Goal: Task Accomplishment & Management: Manage account settings

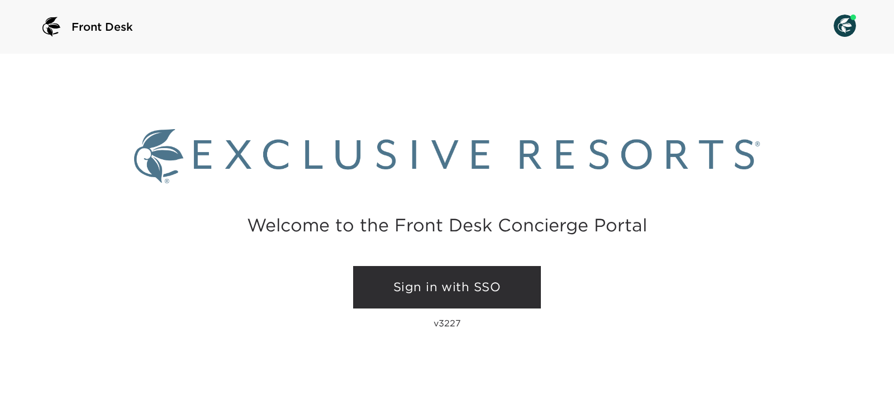
click at [442, 286] on link "Sign in with SSO" at bounding box center [447, 287] width 188 height 42
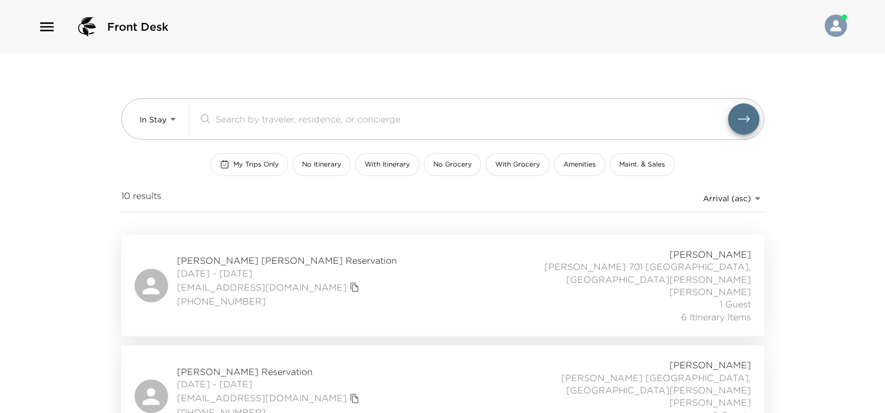
click at [261, 164] on span "My Trips Only" at bounding box center [256, 164] width 45 height 9
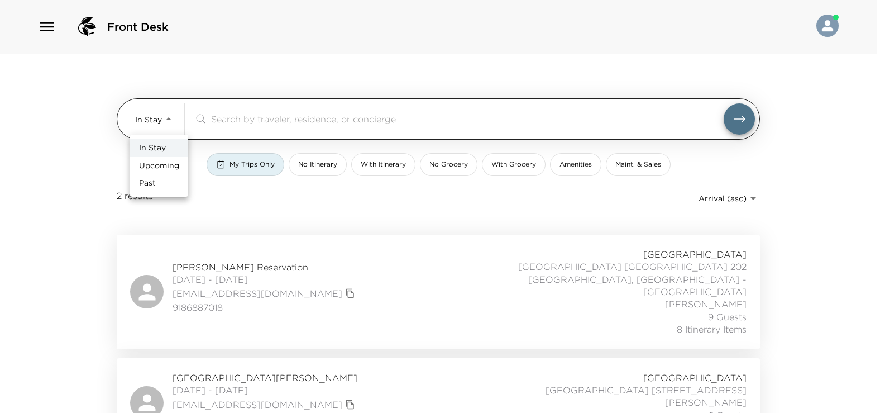
click at [147, 116] on body "Front Desk In Stay In-Stay ​ My Trips Only No Itinerary With Itinerary No Groce…" at bounding box center [442, 206] width 885 height 413
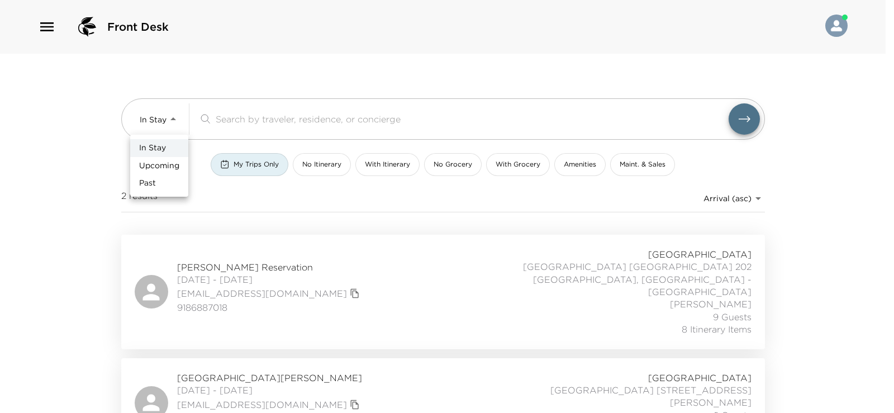
click at [152, 161] on span "Upcoming" at bounding box center [159, 165] width 40 height 11
type input "Upcoming"
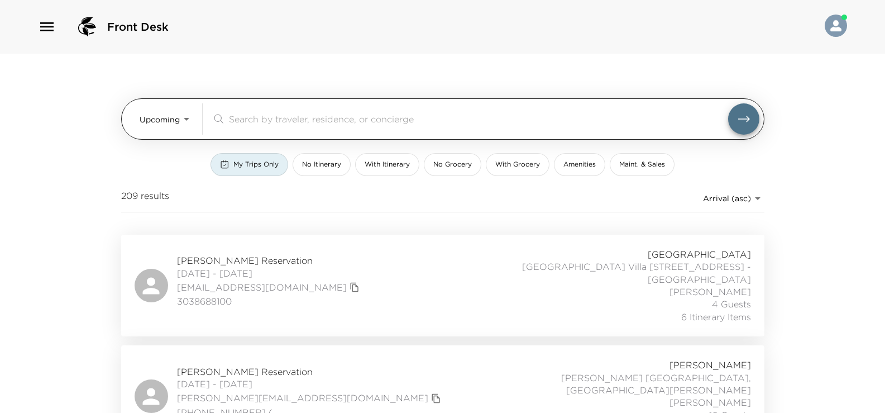
click at [264, 118] on input "search" at bounding box center [478, 118] width 499 height 13
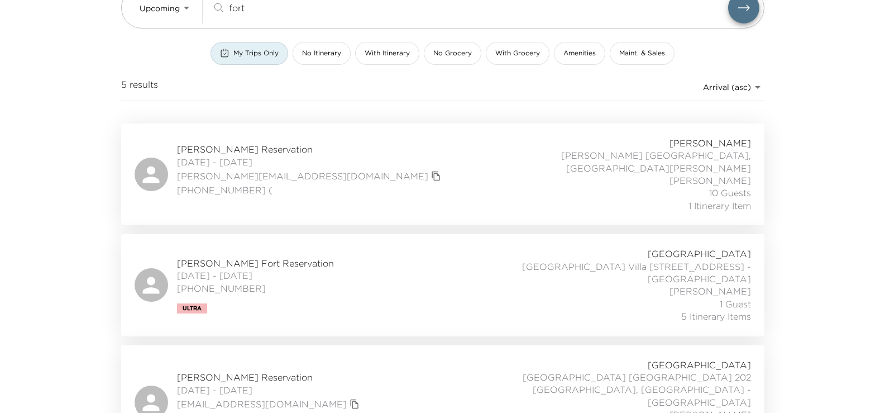
scroll to position [112, 0]
type input "fort"
click at [344, 260] on div "Natalie [GEOGRAPHIC_DATA] [DATE] - [DATE] 314-239-1500 Ultra [GEOGRAPHIC_DATA] …" at bounding box center [443, 284] width 617 height 75
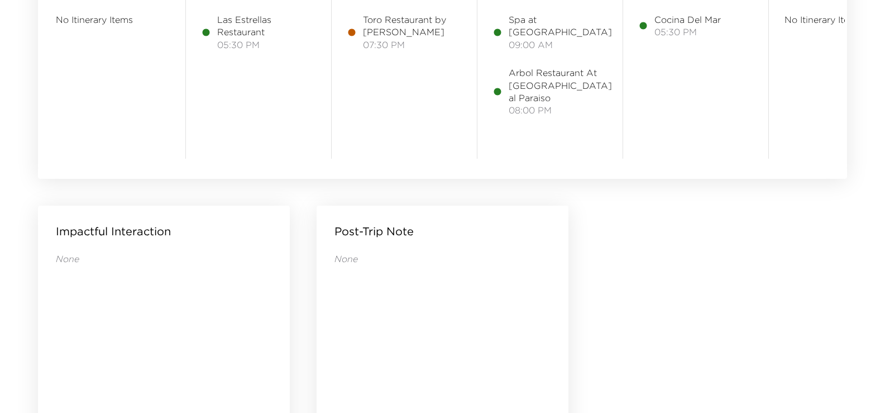
scroll to position [894, 0]
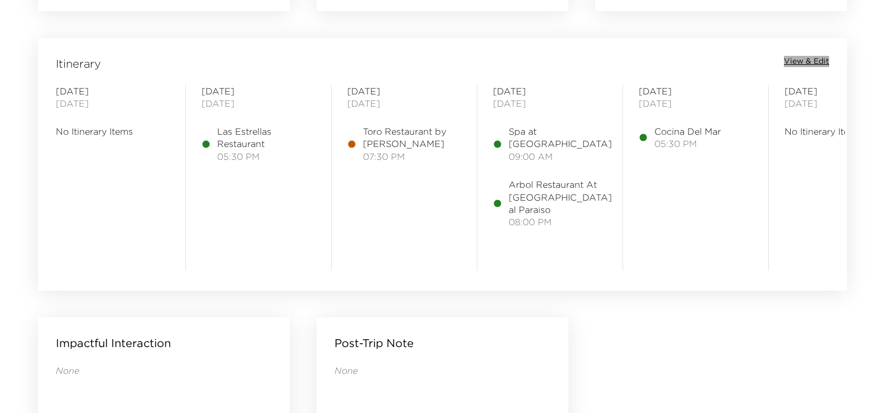
click at [805, 63] on span "View & Edit" at bounding box center [806, 61] width 45 height 11
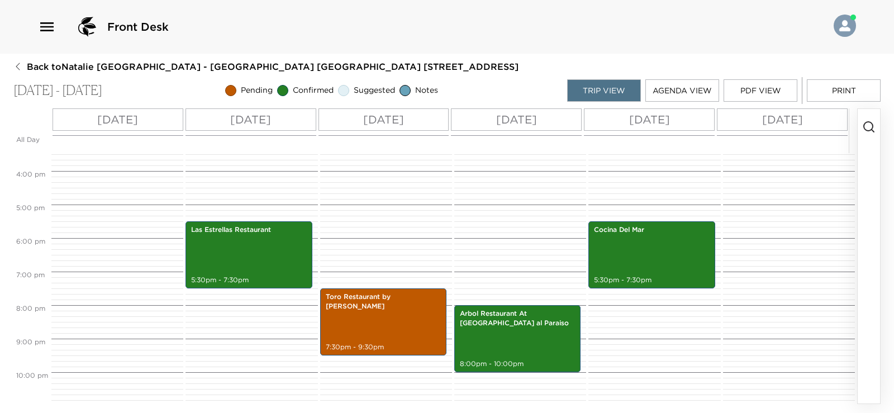
scroll to position [525, 0]
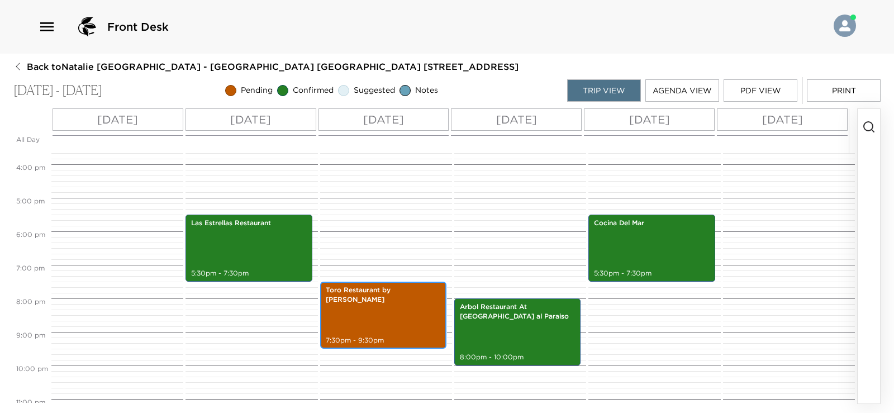
click at [406, 321] on div "Toro Restaurant by [PERSON_NAME] 7:30pm - 9:30pm" at bounding box center [383, 315] width 120 height 64
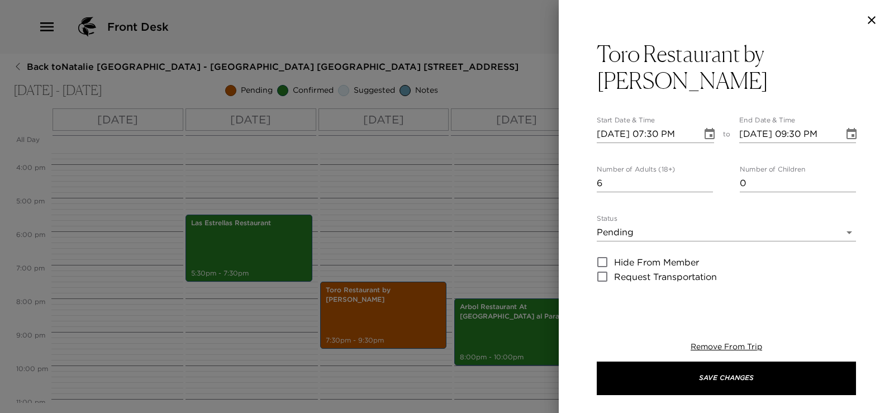
click at [737, 234] on body "Front Desk Back to Natalie [GEOGRAPHIC_DATA] - [GEOGRAPHIC_DATA] [GEOGRAPHIC_DA…" at bounding box center [447, 206] width 894 height 413
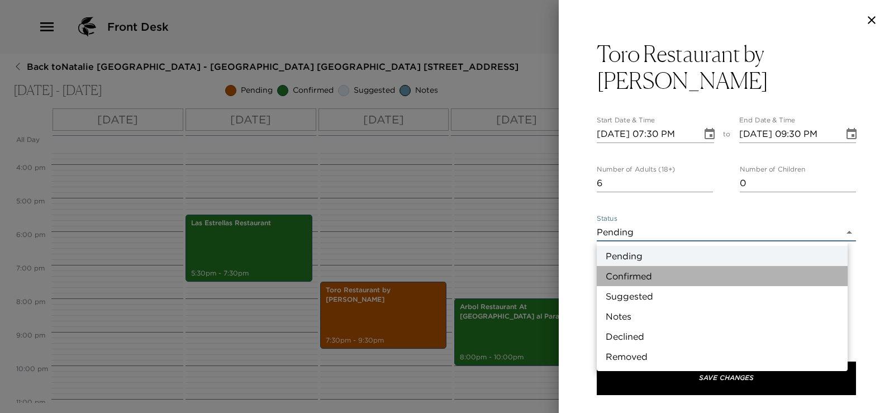
click at [724, 274] on li "Confirmed" at bounding box center [722, 276] width 251 height 20
type input "Confirmed"
type textarea "Your reservation at [GEOGRAPHIC_DATA] has been confirmed"
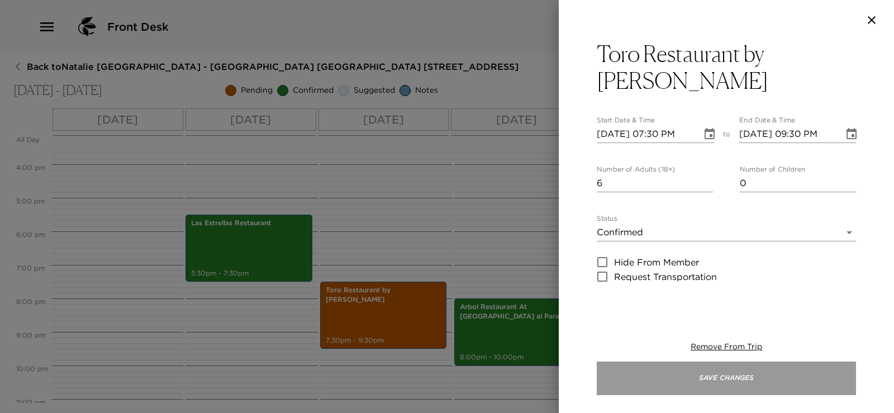
click at [671, 385] on button "Save Changes" at bounding box center [726, 378] width 259 height 34
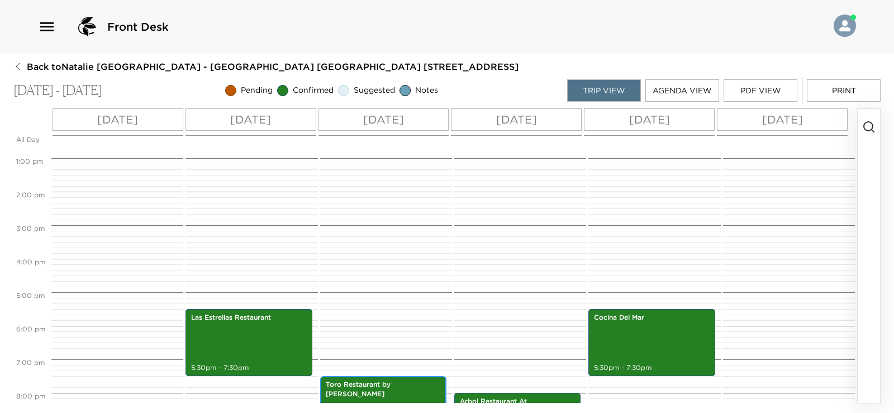
scroll to position [499, 0]
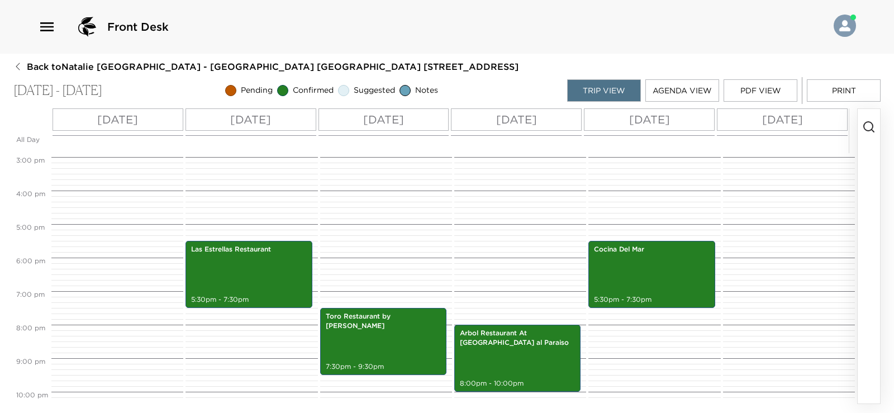
click at [776, 92] on button "PDF View" at bounding box center [760, 90] width 74 height 22
